Goal: Information Seeking & Learning: Check status

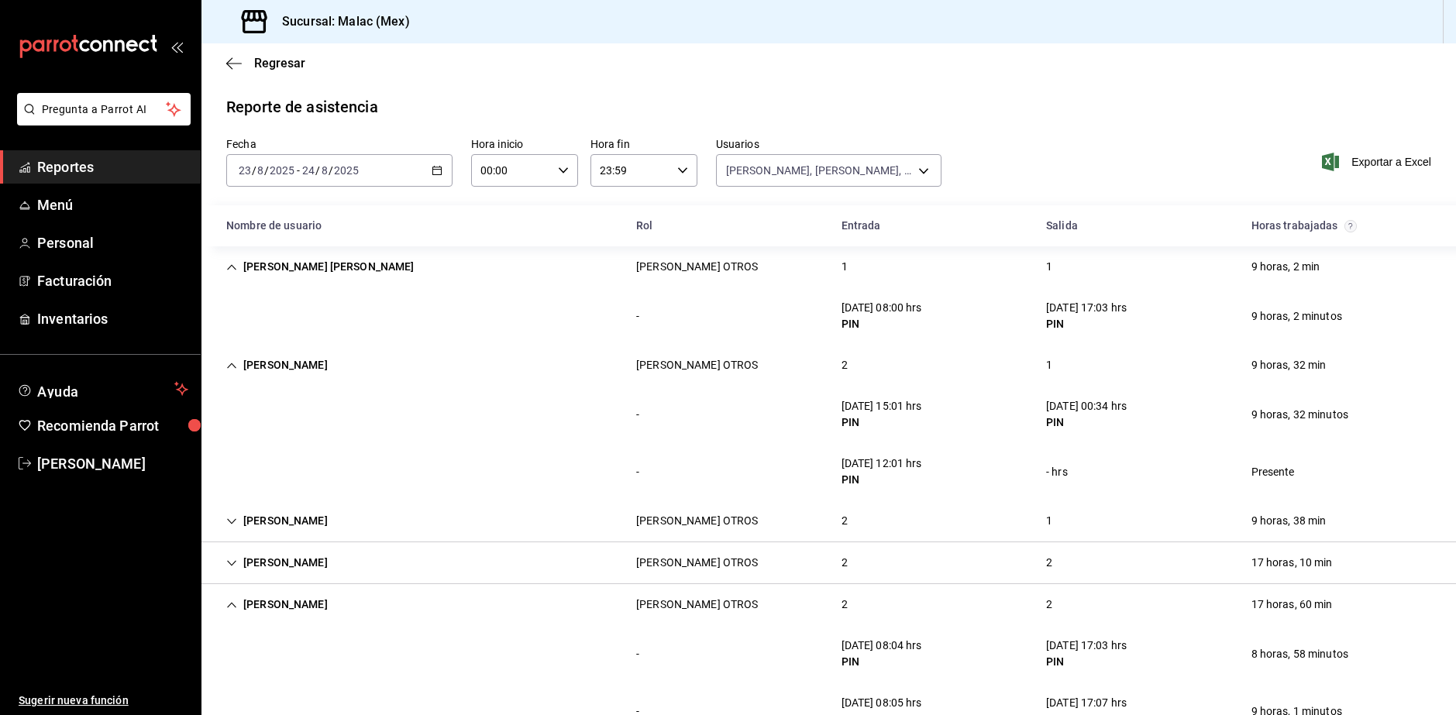
click at [75, 165] on span "Reportes" at bounding box center [112, 167] width 151 height 21
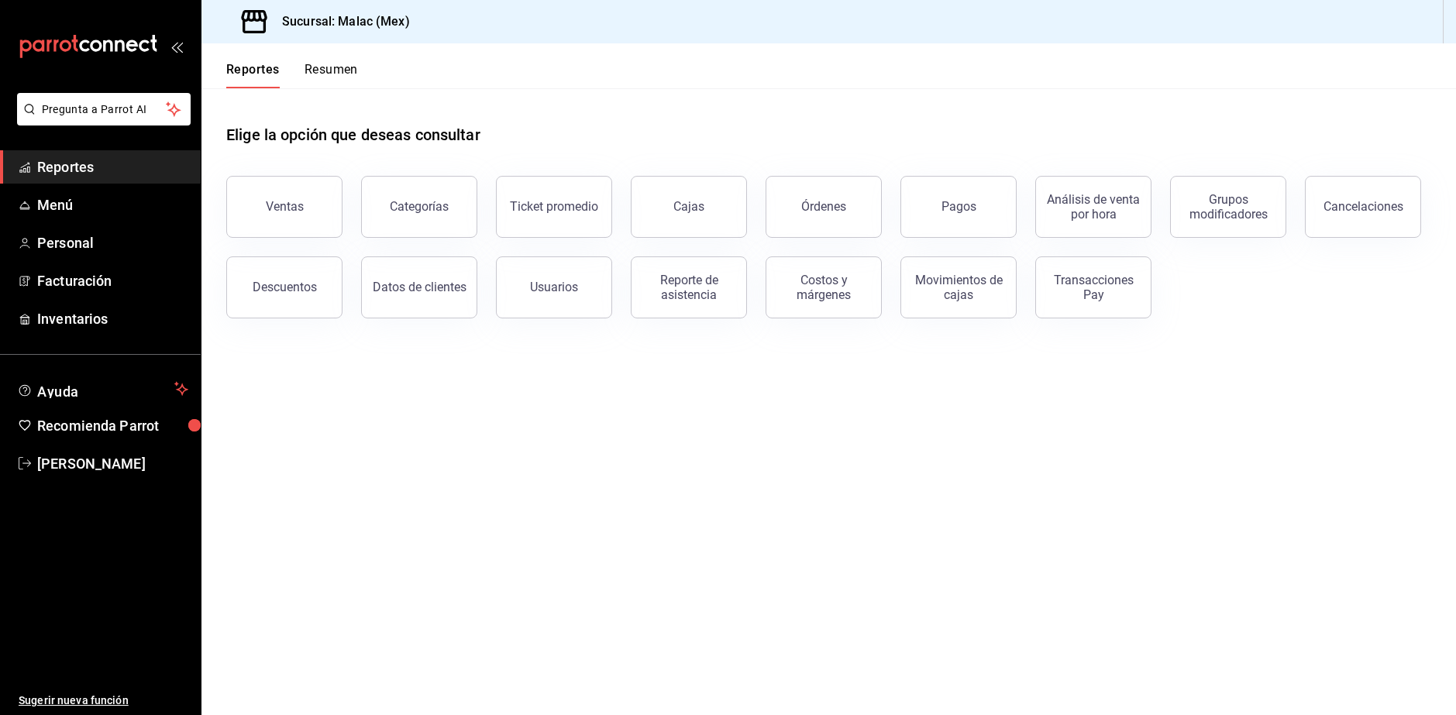
click at [343, 74] on button "Resumen" at bounding box center [331, 75] width 53 height 26
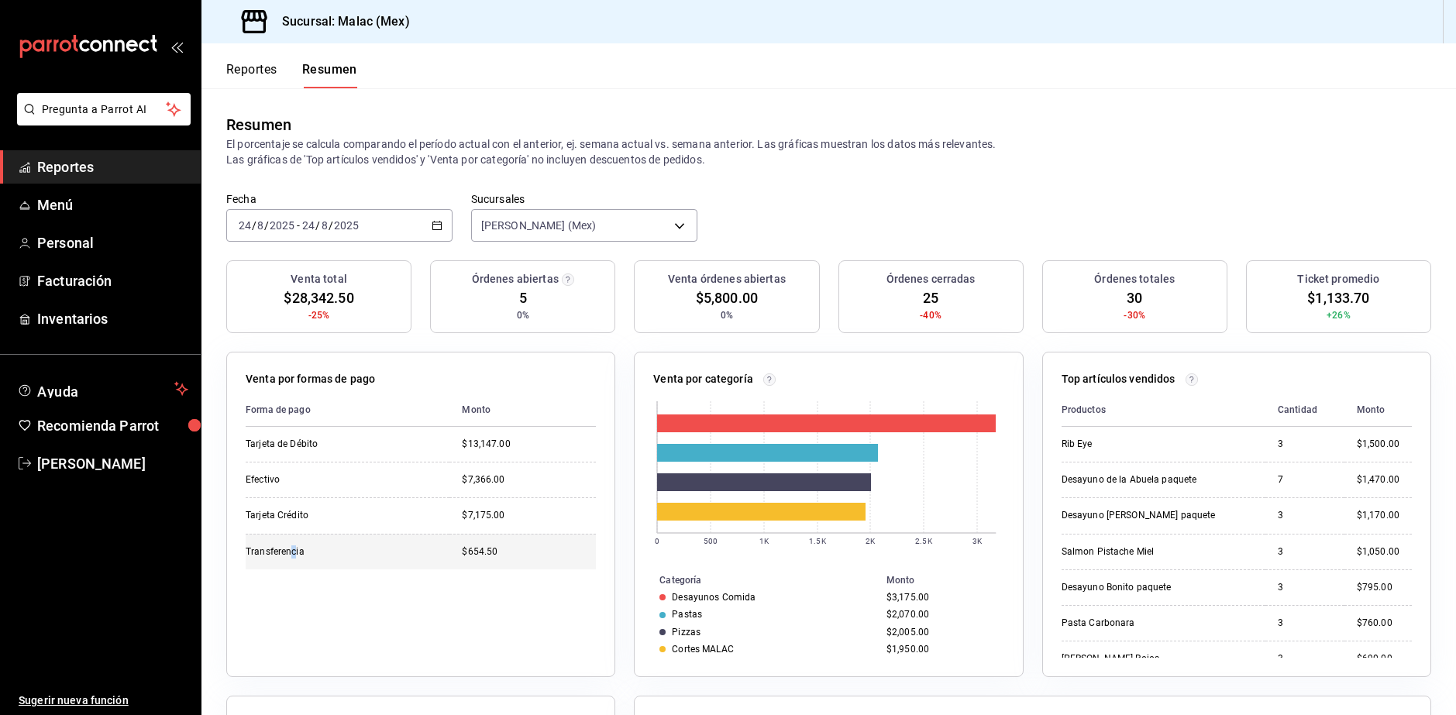
click at [294, 566] on td "Transferencia" at bounding box center [348, 552] width 204 height 36
click at [404, 543] on td "Transferencia" at bounding box center [348, 552] width 204 height 36
click at [313, 549] on div "Transferencia" at bounding box center [323, 552] width 155 height 13
click at [294, 555] on div "Transferencia" at bounding box center [323, 552] width 155 height 13
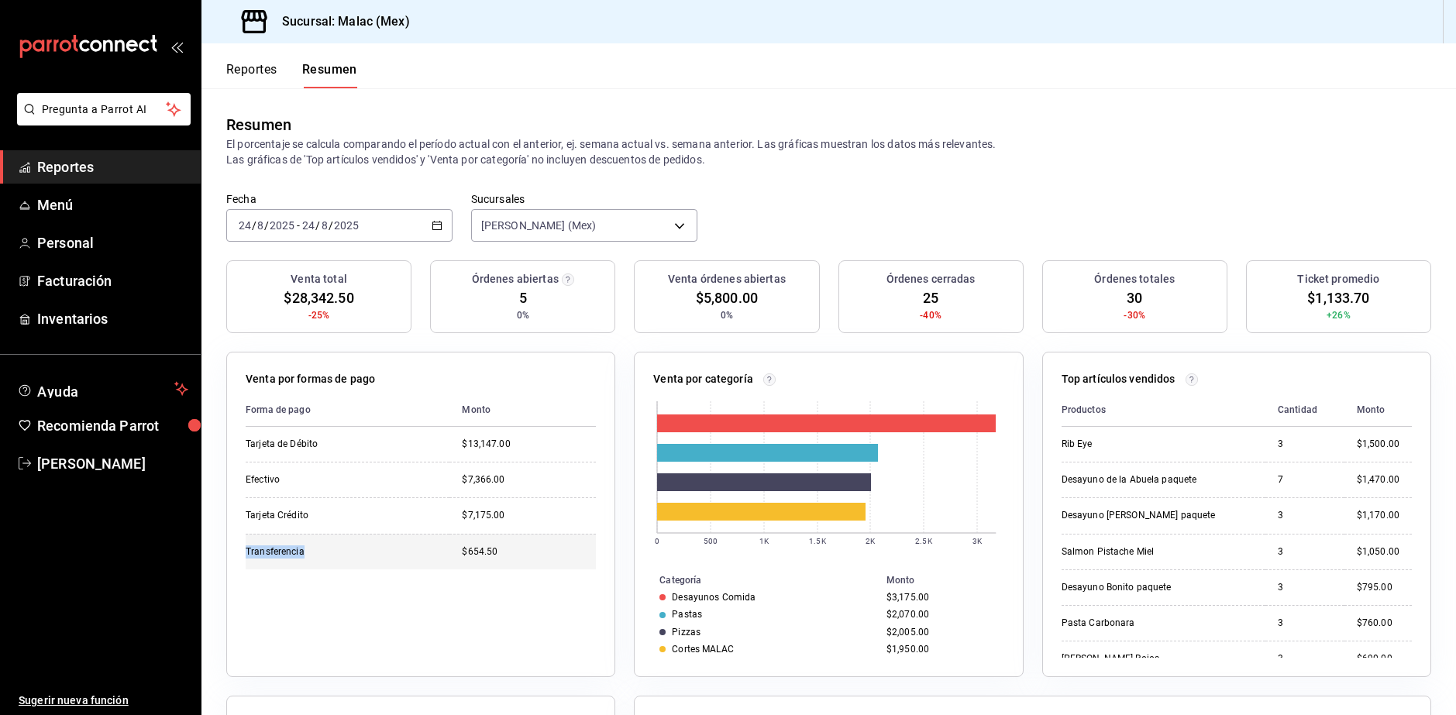
click at [294, 555] on div "Transferencia" at bounding box center [323, 552] width 155 height 13
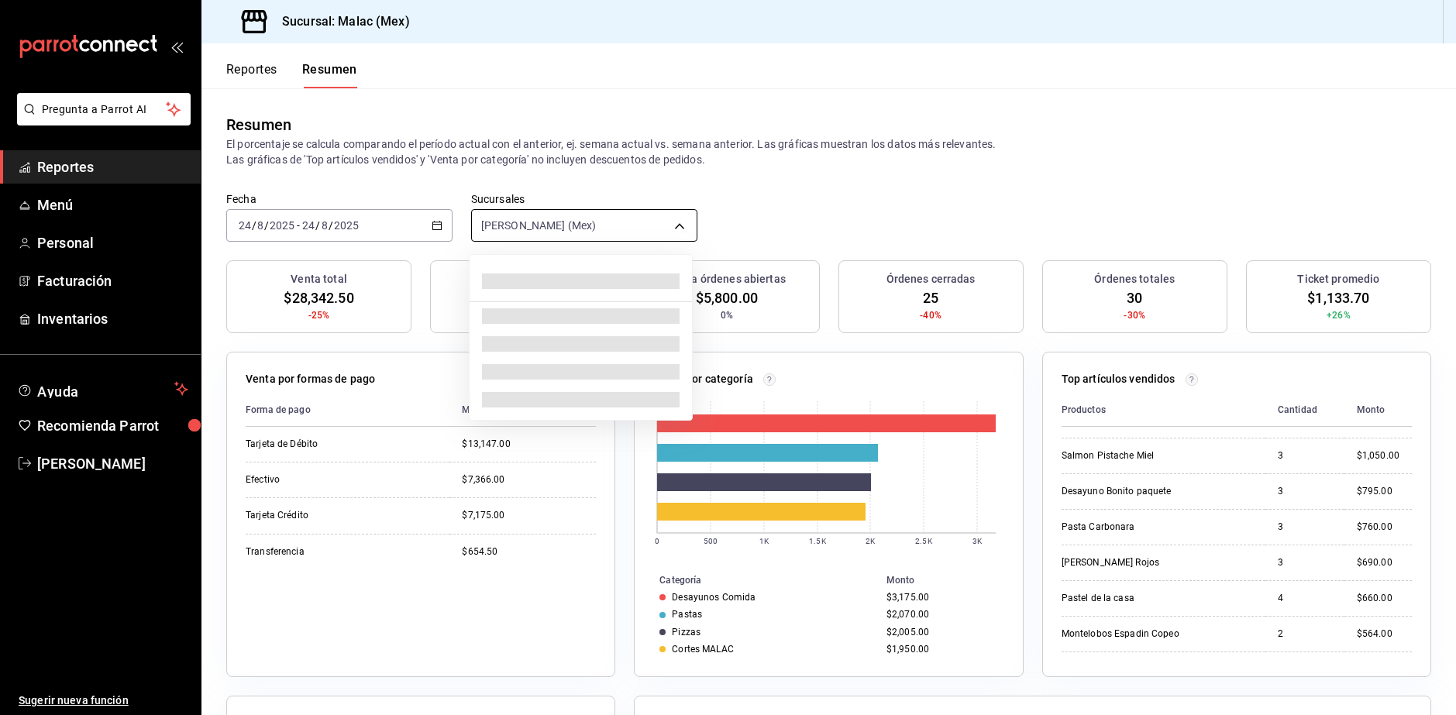
click at [579, 224] on body "Pregunta a Parrot AI Reportes Menú Personal Facturación Inventarios Ayuda Recom…" at bounding box center [728, 357] width 1456 height 715
click at [579, 224] on div at bounding box center [728, 357] width 1456 height 715
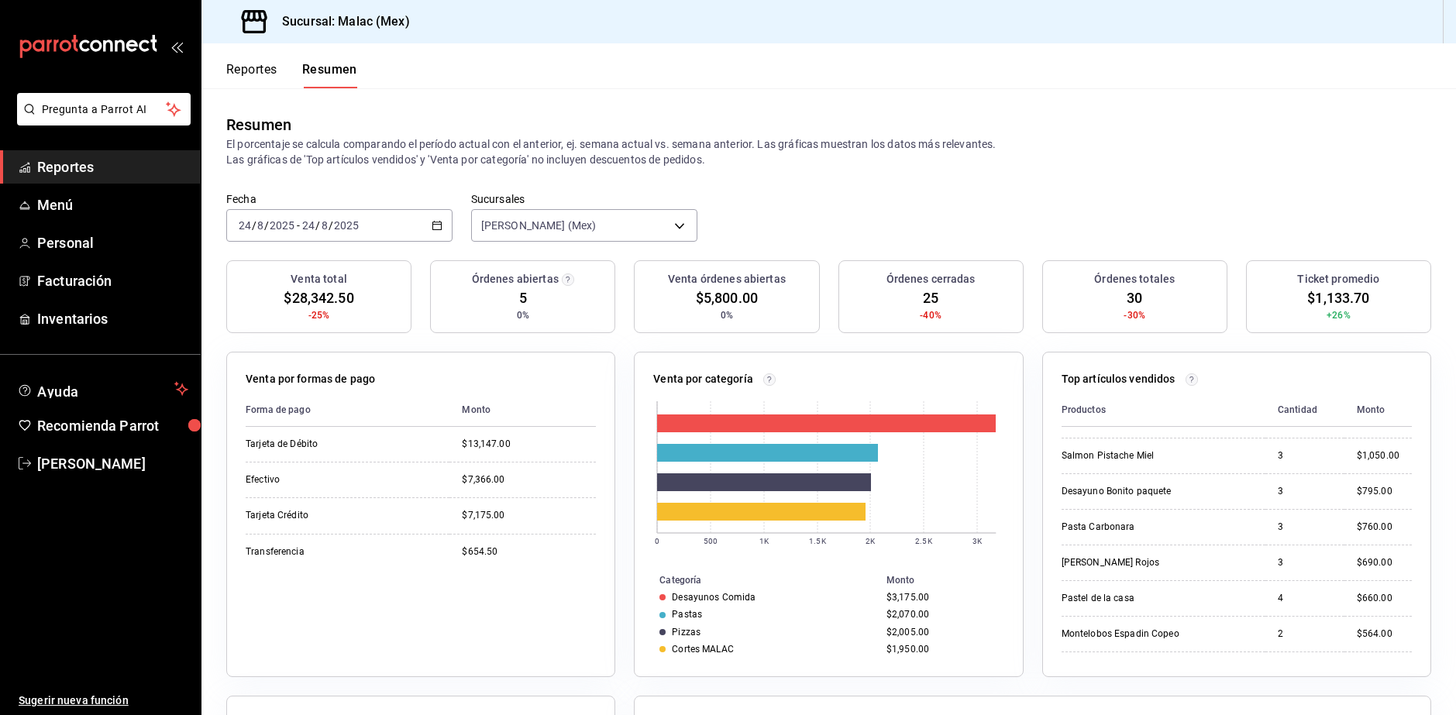
click at [261, 84] on button "Reportes" at bounding box center [251, 75] width 51 height 26
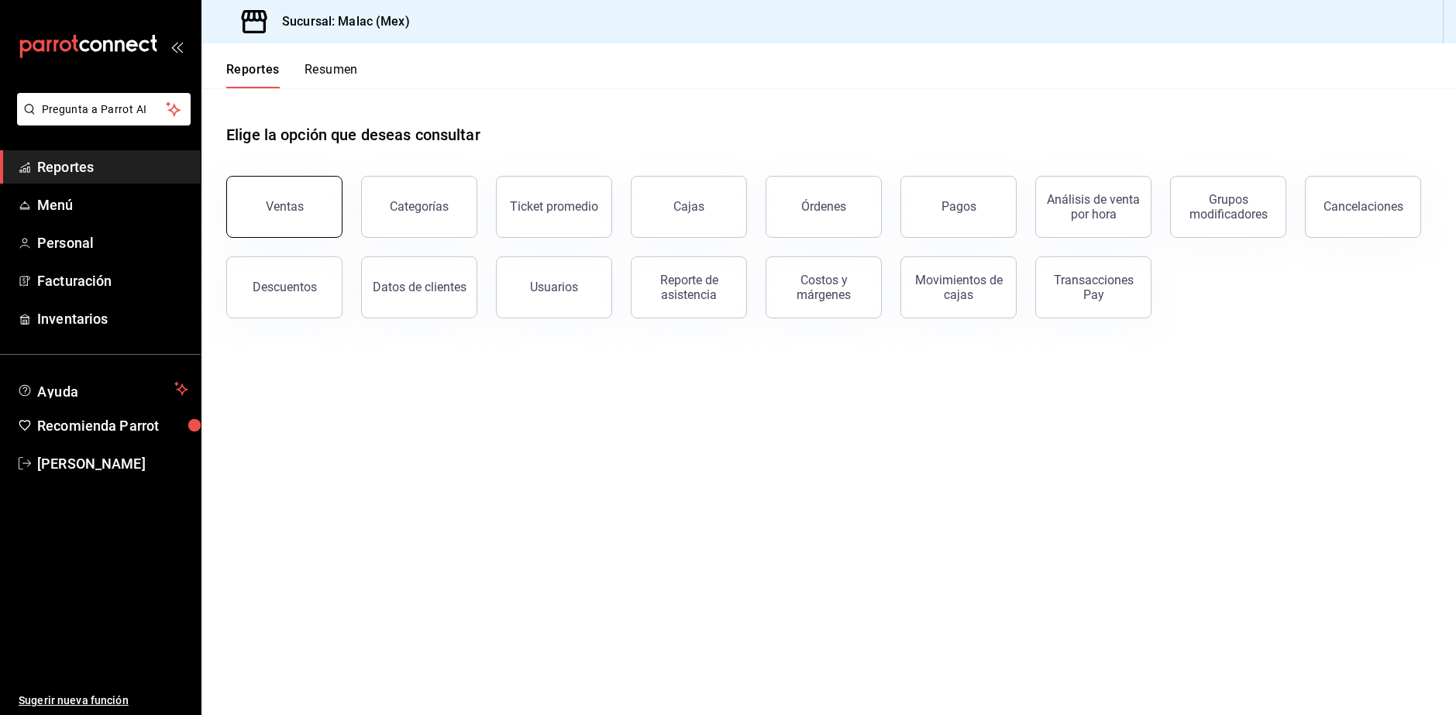
click at [308, 219] on button "Ventas" at bounding box center [284, 207] width 116 height 62
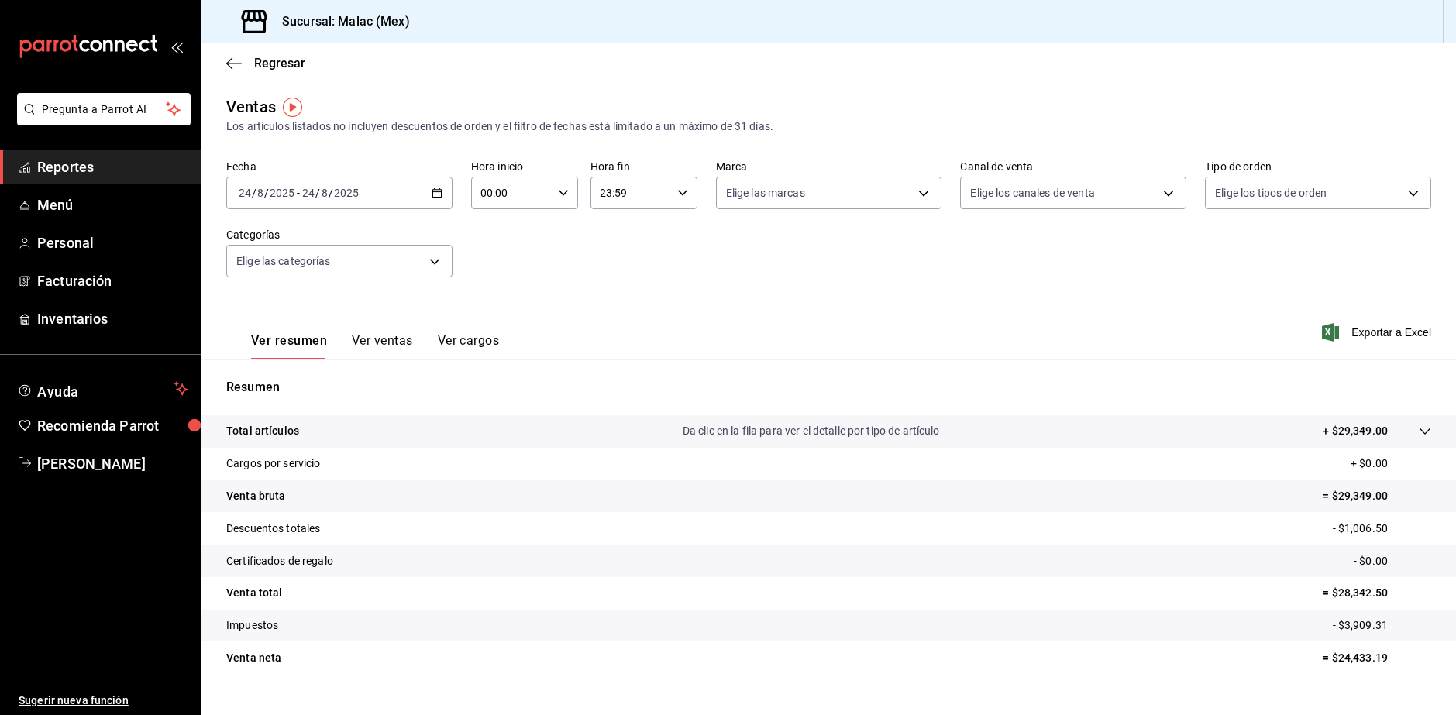
click at [561, 195] on icon "button" at bounding box center [563, 193] width 11 height 11
click at [499, 296] on span "08" at bounding box center [495, 297] width 28 height 12
type input "08:00"
click at [1406, 431] on div at bounding box center [728, 357] width 1456 height 715
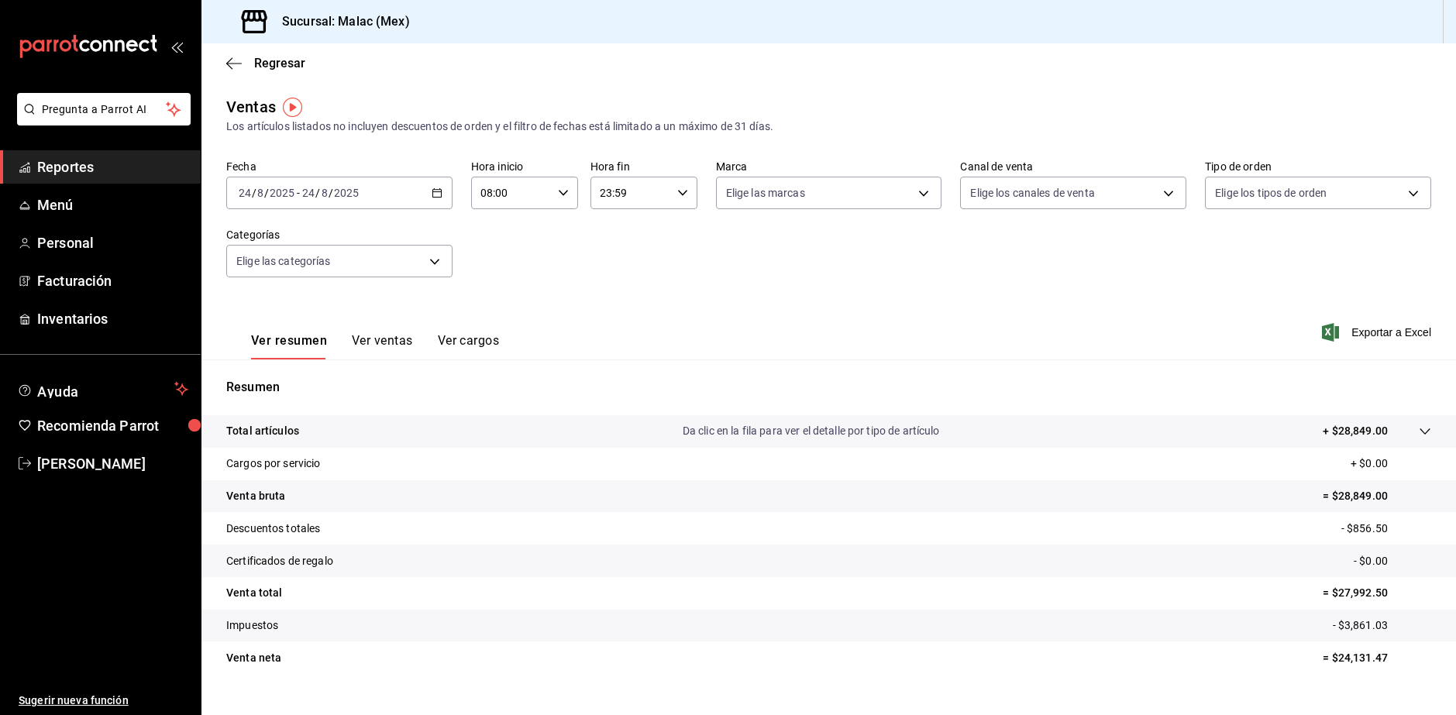
click at [1419, 430] on icon at bounding box center [1425, 431] width 12 height 12
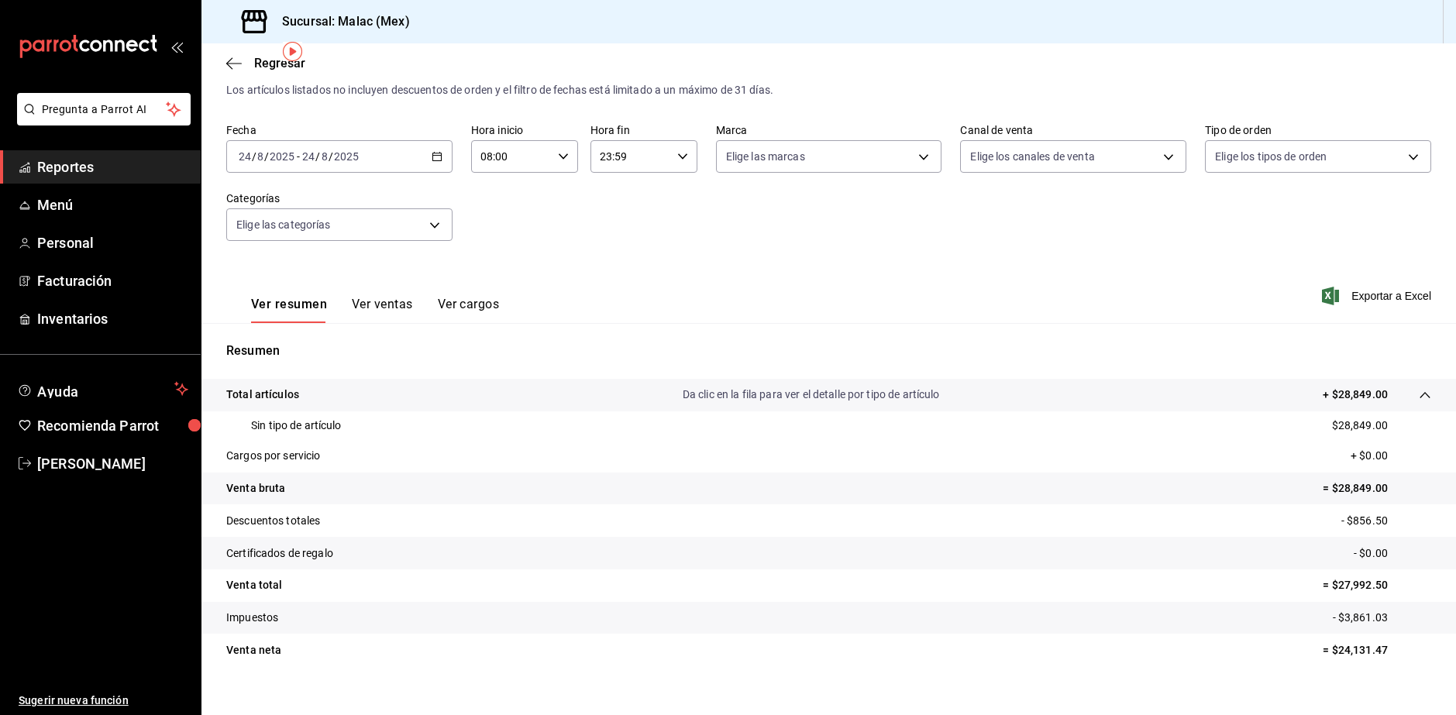
scroll to position [56, 0]
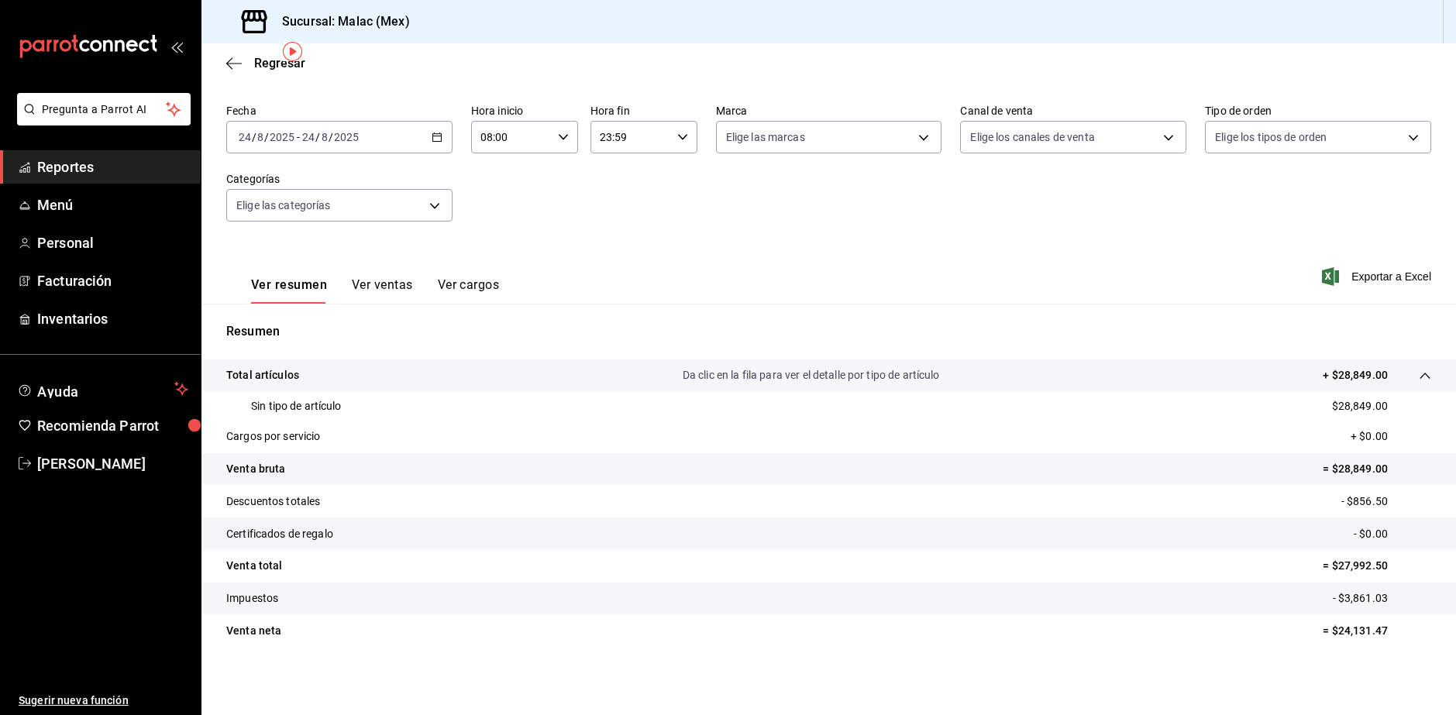
click at [382, 296] on button "Ver ventas" at bounding box center [382, 290] width 61 height 26
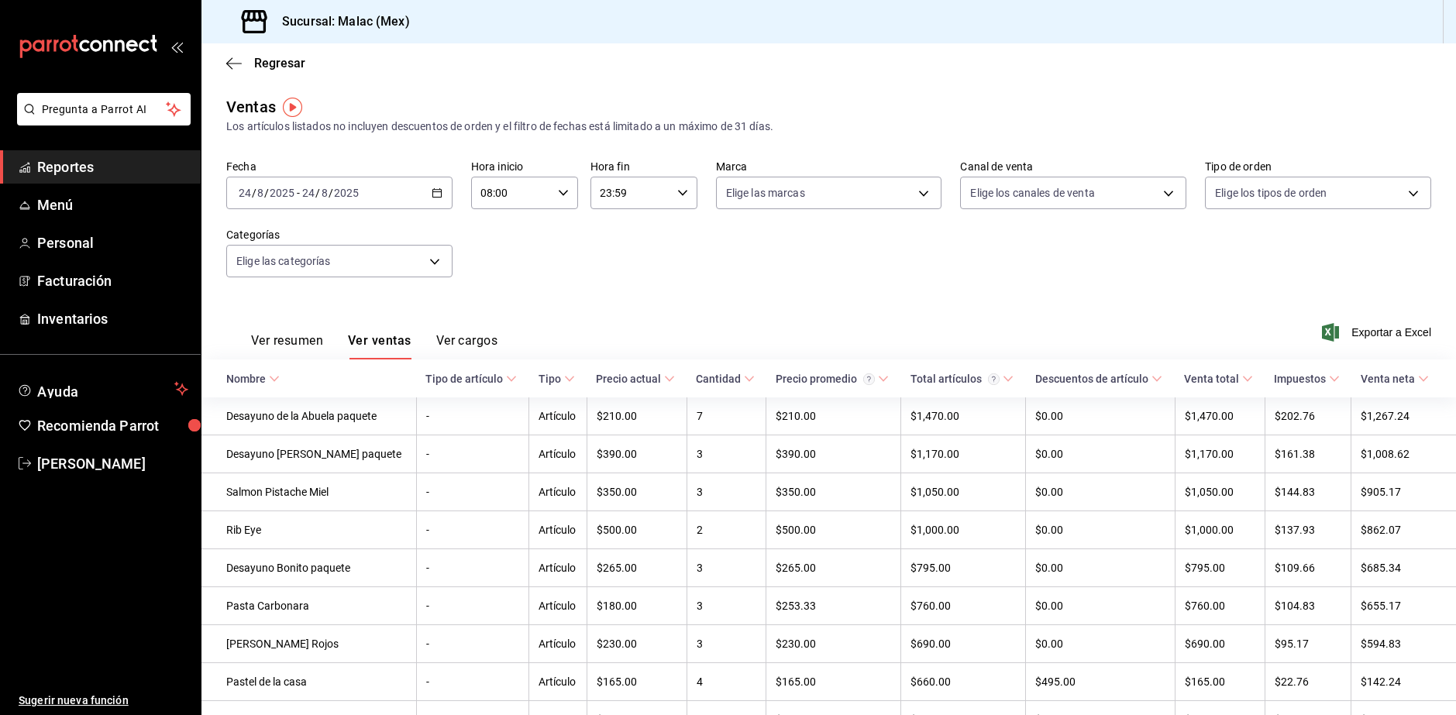
click at [458, 339] on button "Ver cargos" at bounding box center [467, 346] width 62 height 26
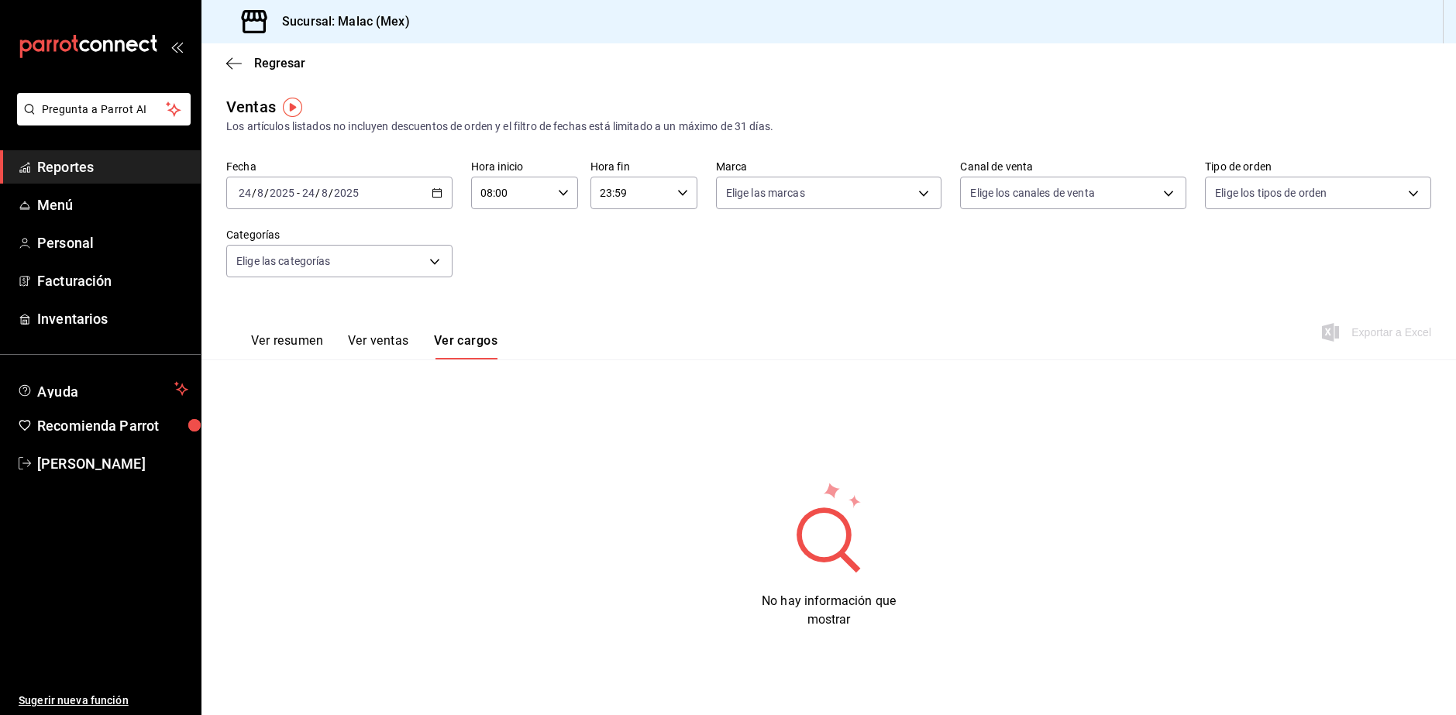
click at [281, 332] on div "Ver resumen Ver ventas Ver cargos" at bounding box center [361, 337] width 271 height 45
click at [284, 335] on button "Ver resumen" at bounding box center [287, 346] width 72 height 26
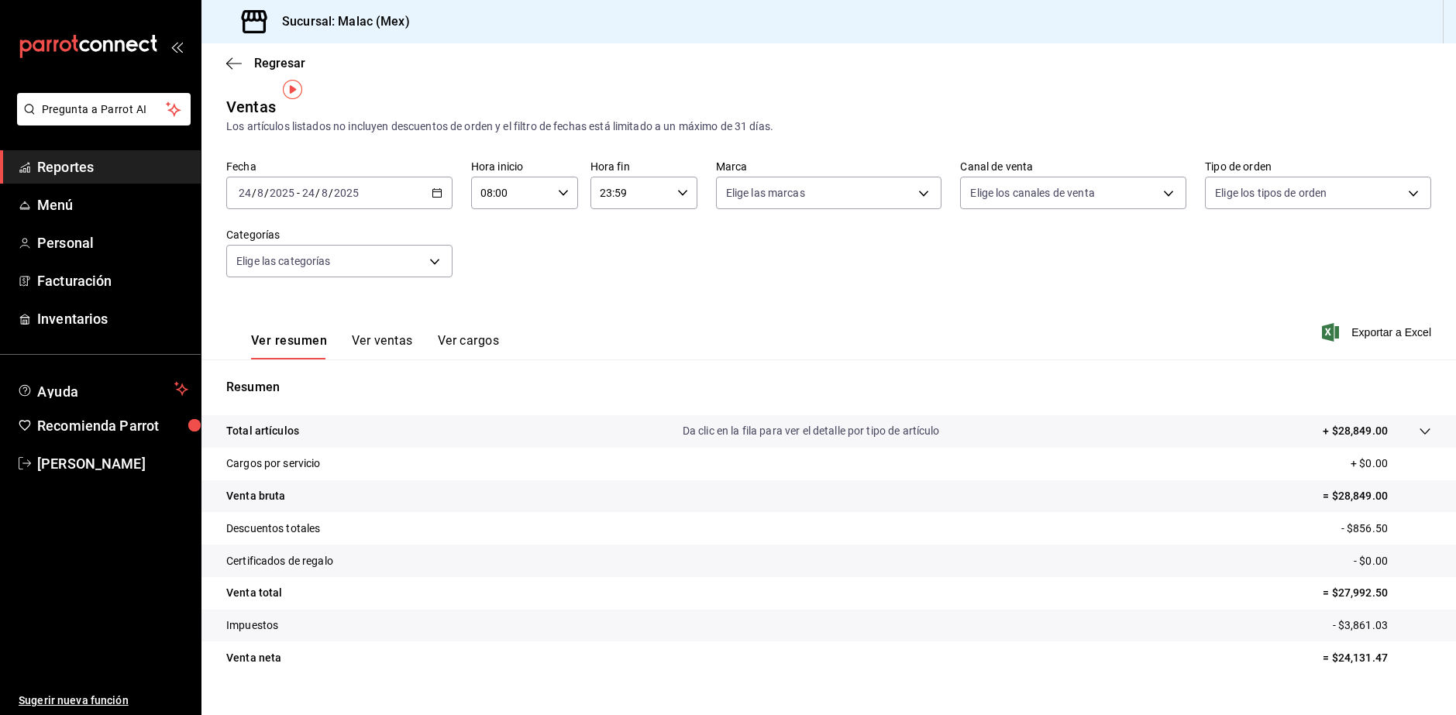
scroll to position [27, 0]
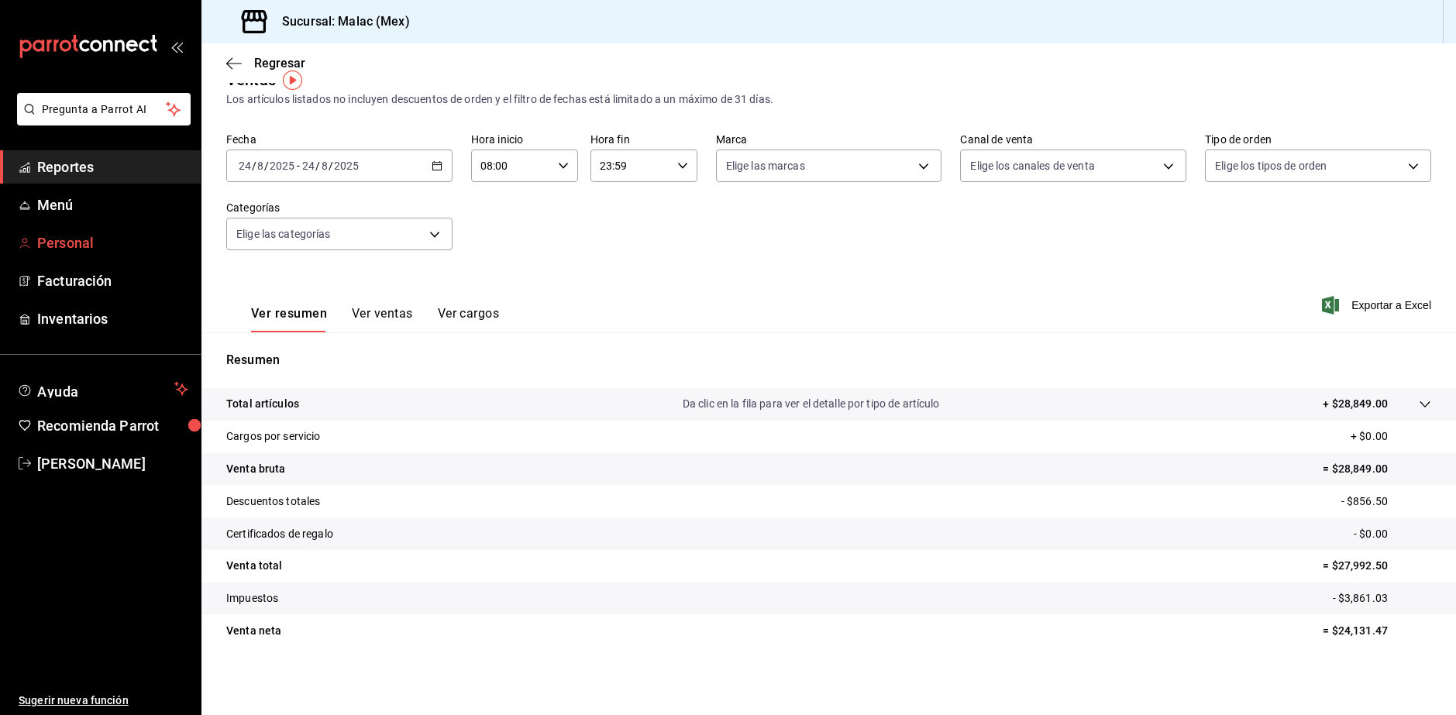
click at [121, 247] on span "Personal" at bounding box center [112, 242] width 151 height 21
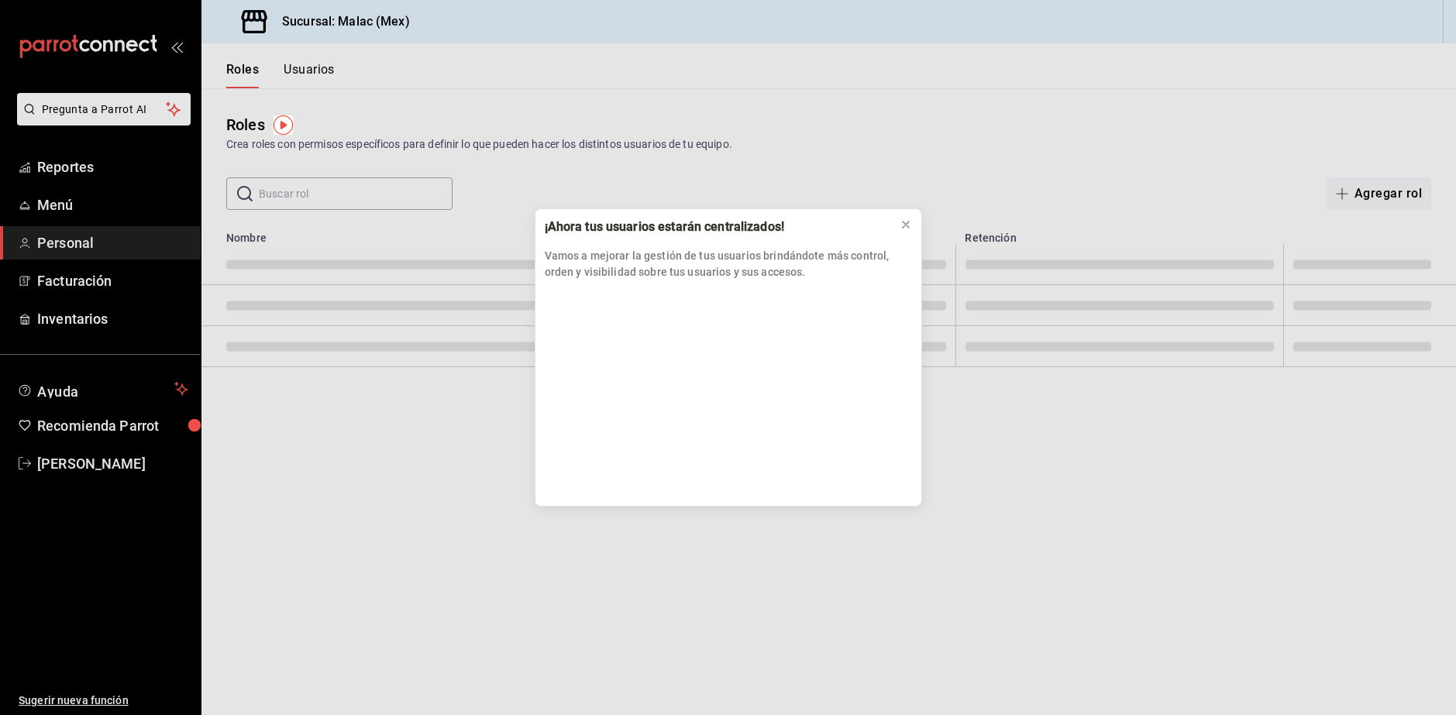
click at [106, 169] on div "¡Ahora tus usuarios estarán centralizados! Vamos a mejorar la gestión de tus us…" at bounding box center [728, 357] width 1456 height 715
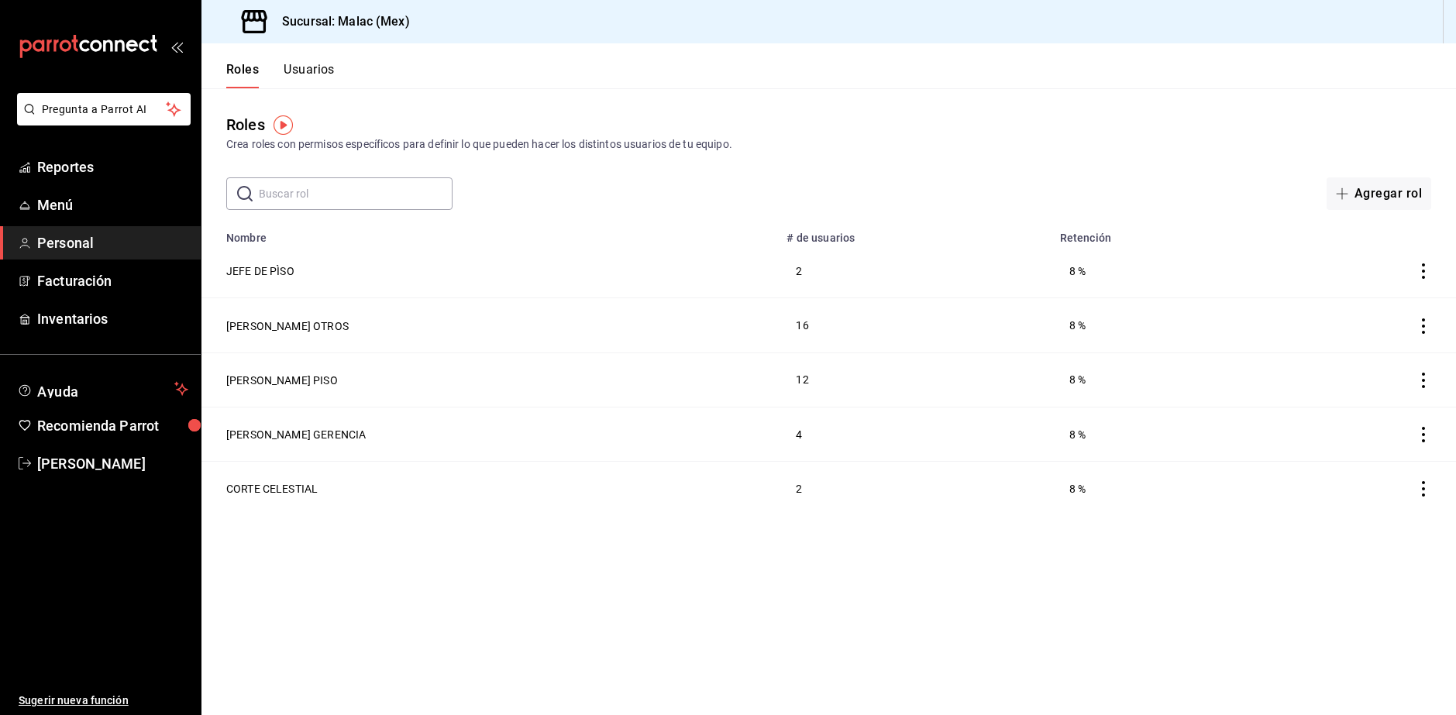
click at [307, 67] on button "Usuarios" at bounding box center [309, 75] width 51 height 26
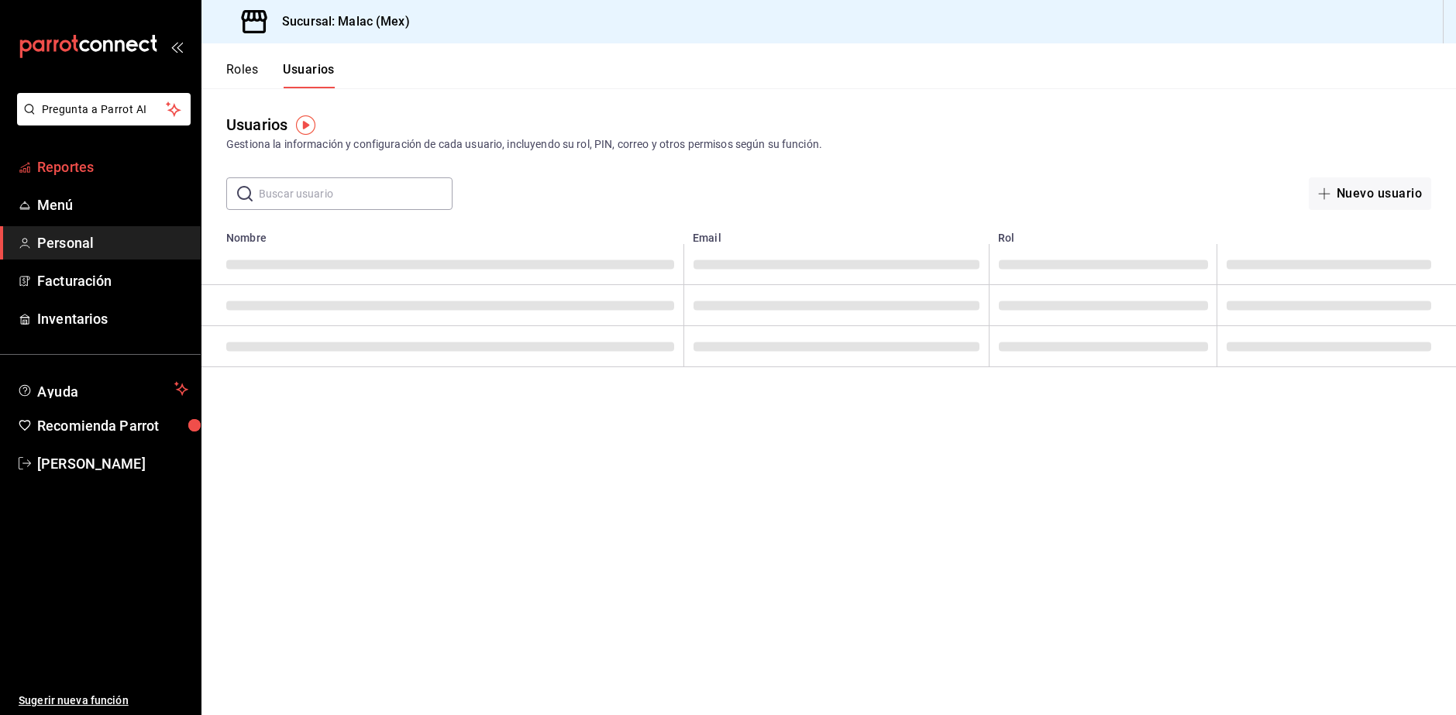
click at [126, 163] on span "Reportes" at bounding box center [112, 167] width 151 height 21
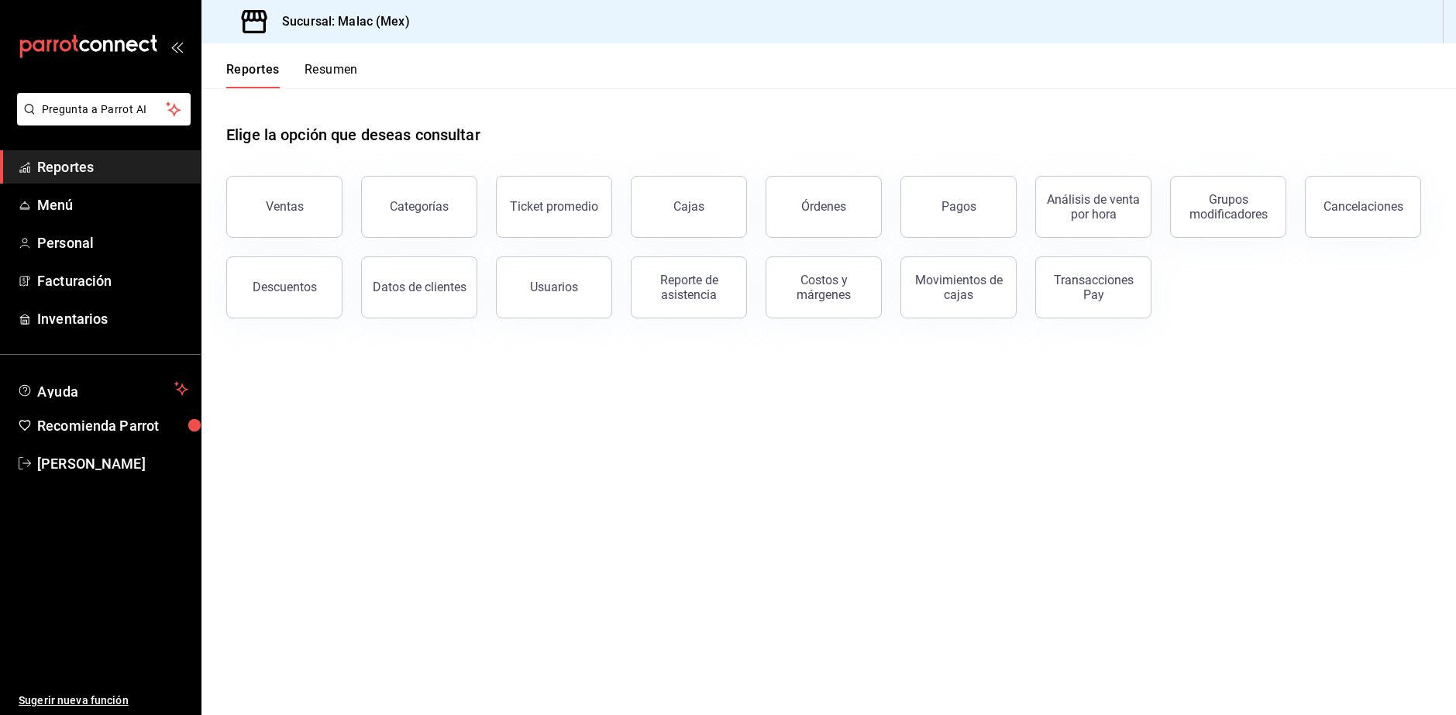
click at [322, 75] on button "Resumen" at bounding box center [331, 75] width 53 height 26
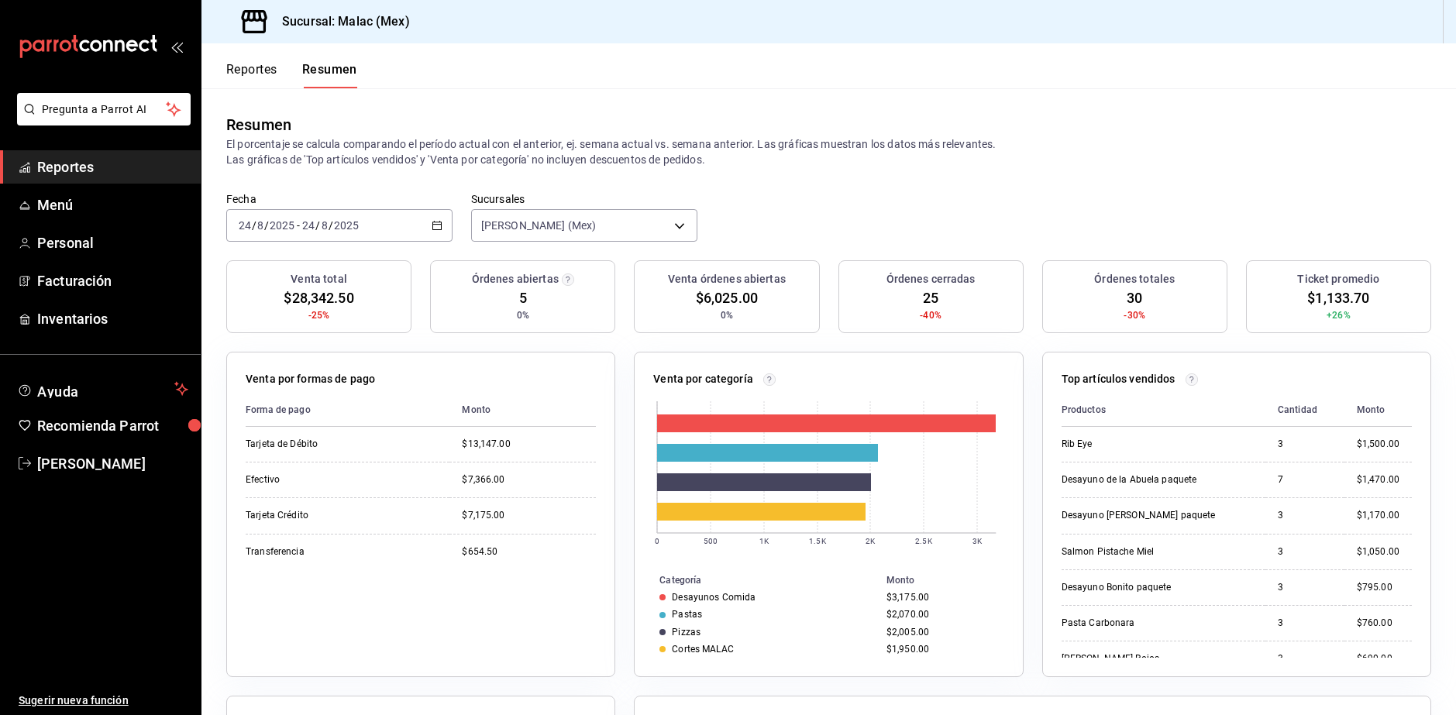
click at [433, 229] on icon "button" at bounding box center [437, 225] width 11 height 11
click at [412, 157] on p "El porcentaje se calcula comparando el período actual con el anterior, ej. sema…" at bounding box center [828, 151] width 1205 height 31
